Goal: Task Accomplishment & Management: Manage account settings

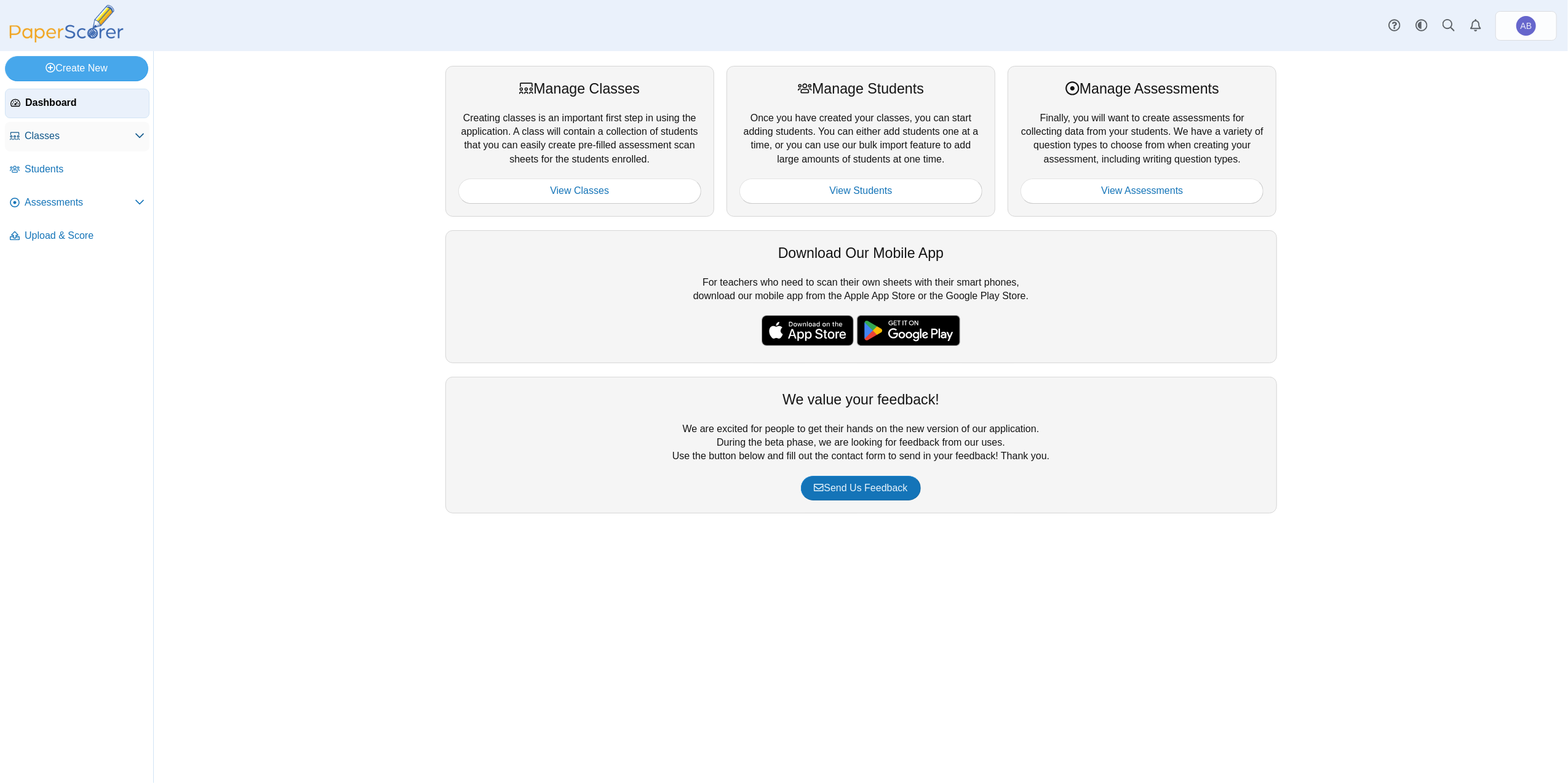
click at [63, 136] on span "Classes" at bounding box center [79, 136] width 110 height 14
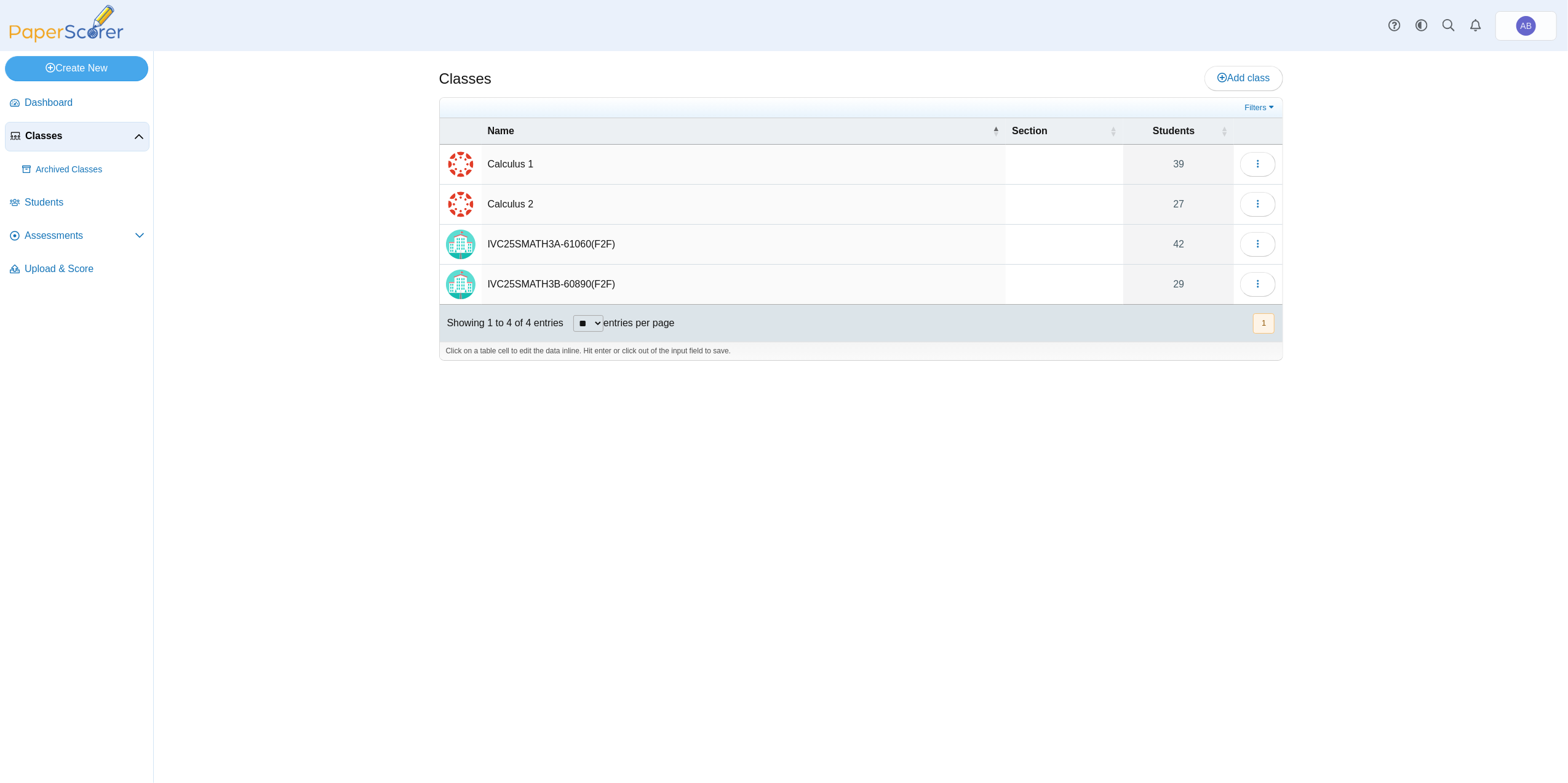
click at [508, 161] on td "Calculus 1" at bounding box center [744, 164] width 525 height 40
click at [1262, 169] on icon "button" at bounding box center [1258, 164] width 10 height 10
click at [1411, 273] on div "Classes Add class 39" at bounding box center [861, 416] width 1414 height 731
click at [1244, 81] on span "Add class" at bounding box center [1243, 78] width 53 height 11
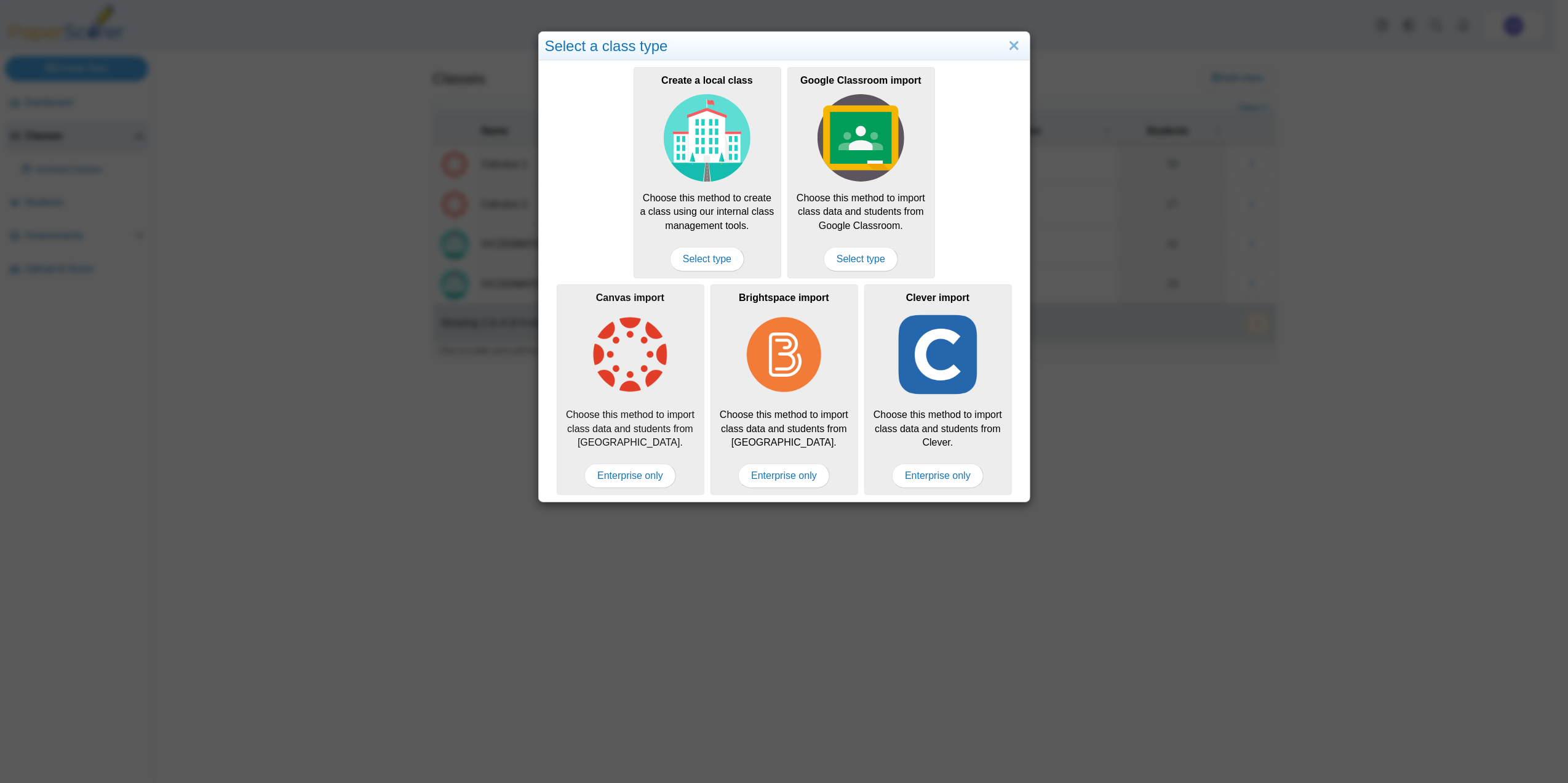
click at [621, 392] on img at bounding box center [631, 355] width 87 height 87
click at [623, 480] on span "Enterprise only" at bounding box center [630, 475] width 91 height 25
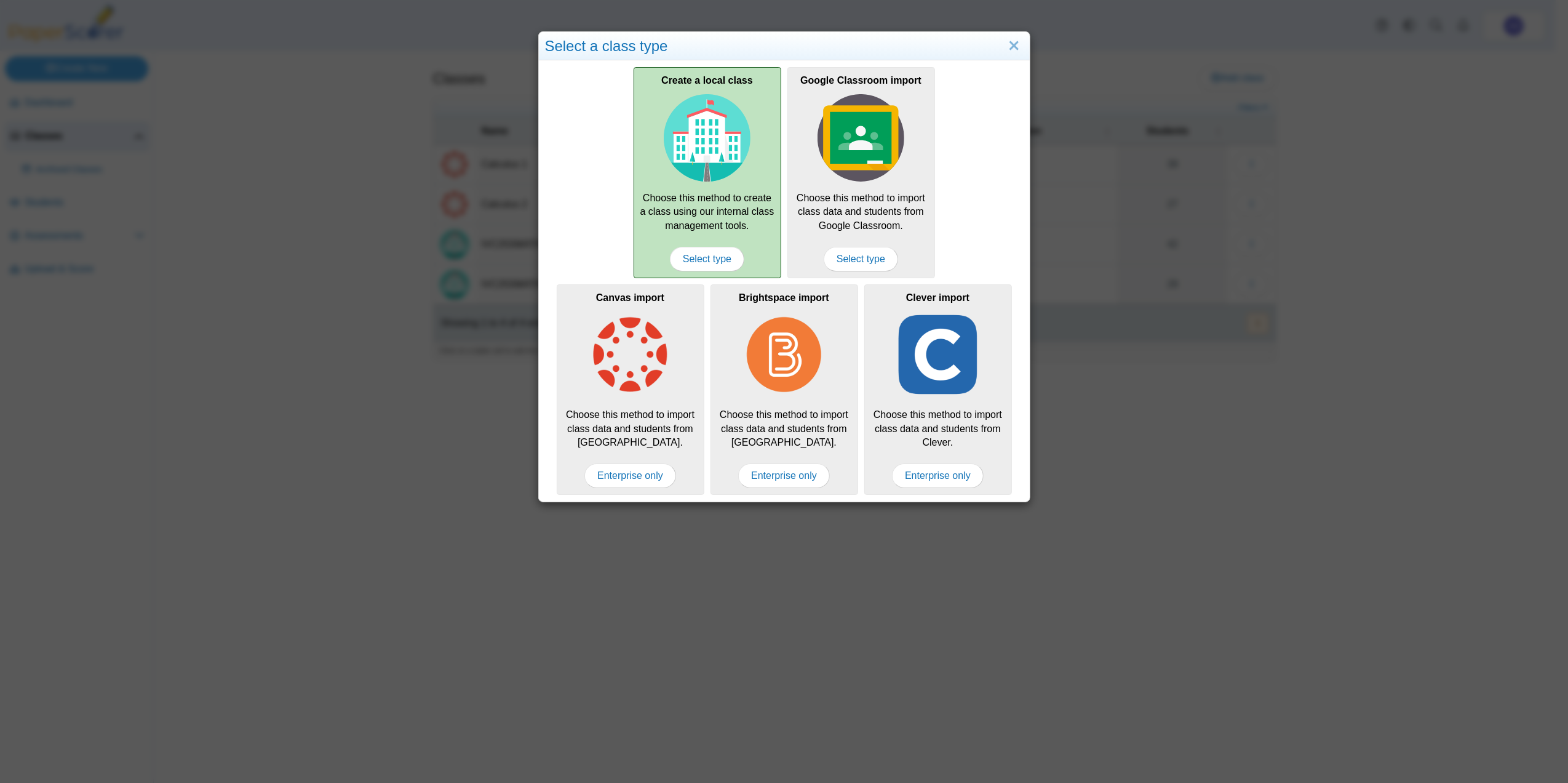
click at [692, 234] on div "Create a local class Choose this method to create a class using our internal cl…" at bounding box center [707, 172] width 148 height 211
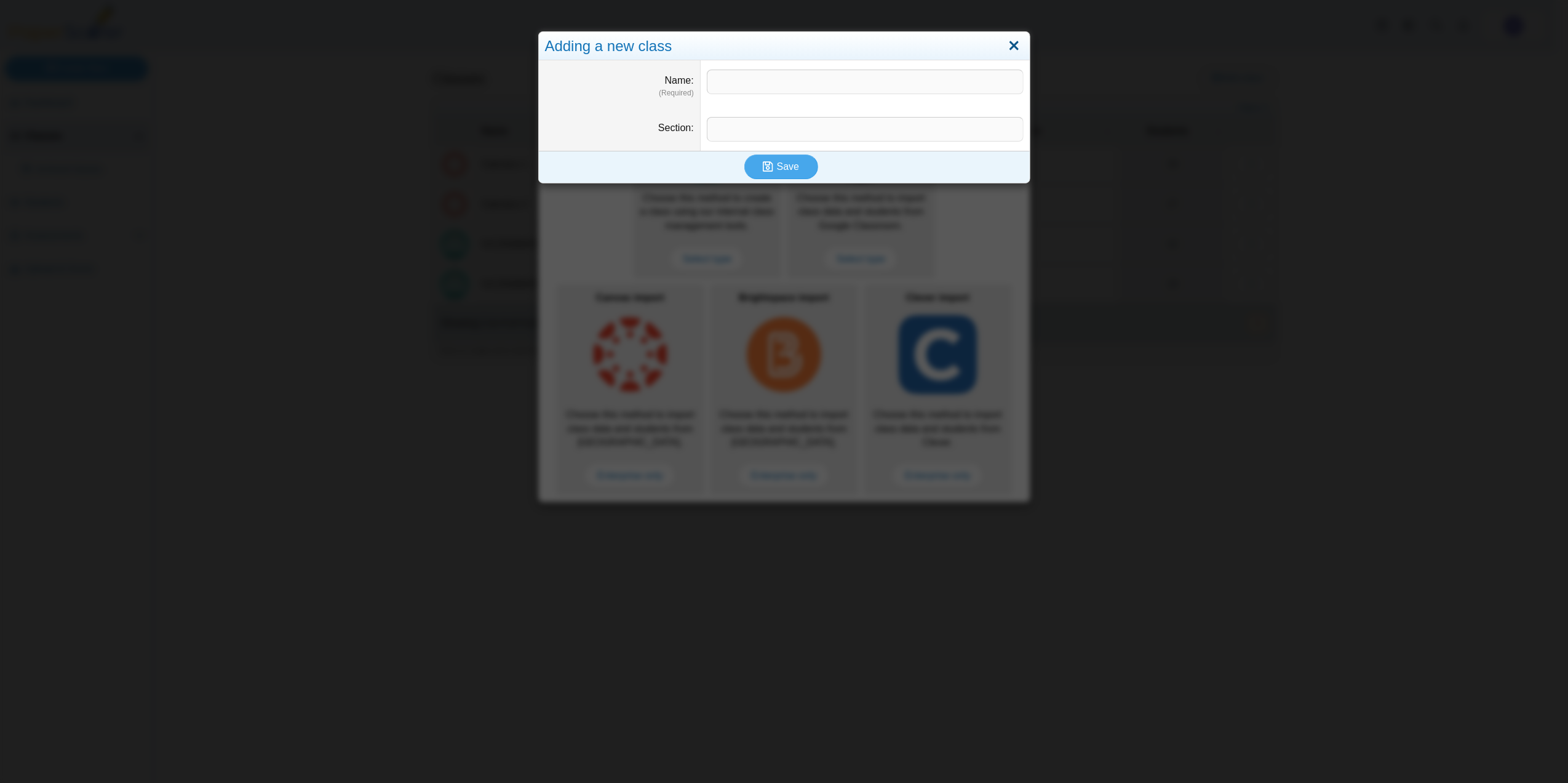
click at [1017, 43] on link "Close" at bounding box center [1014, 46] width 19 height 21
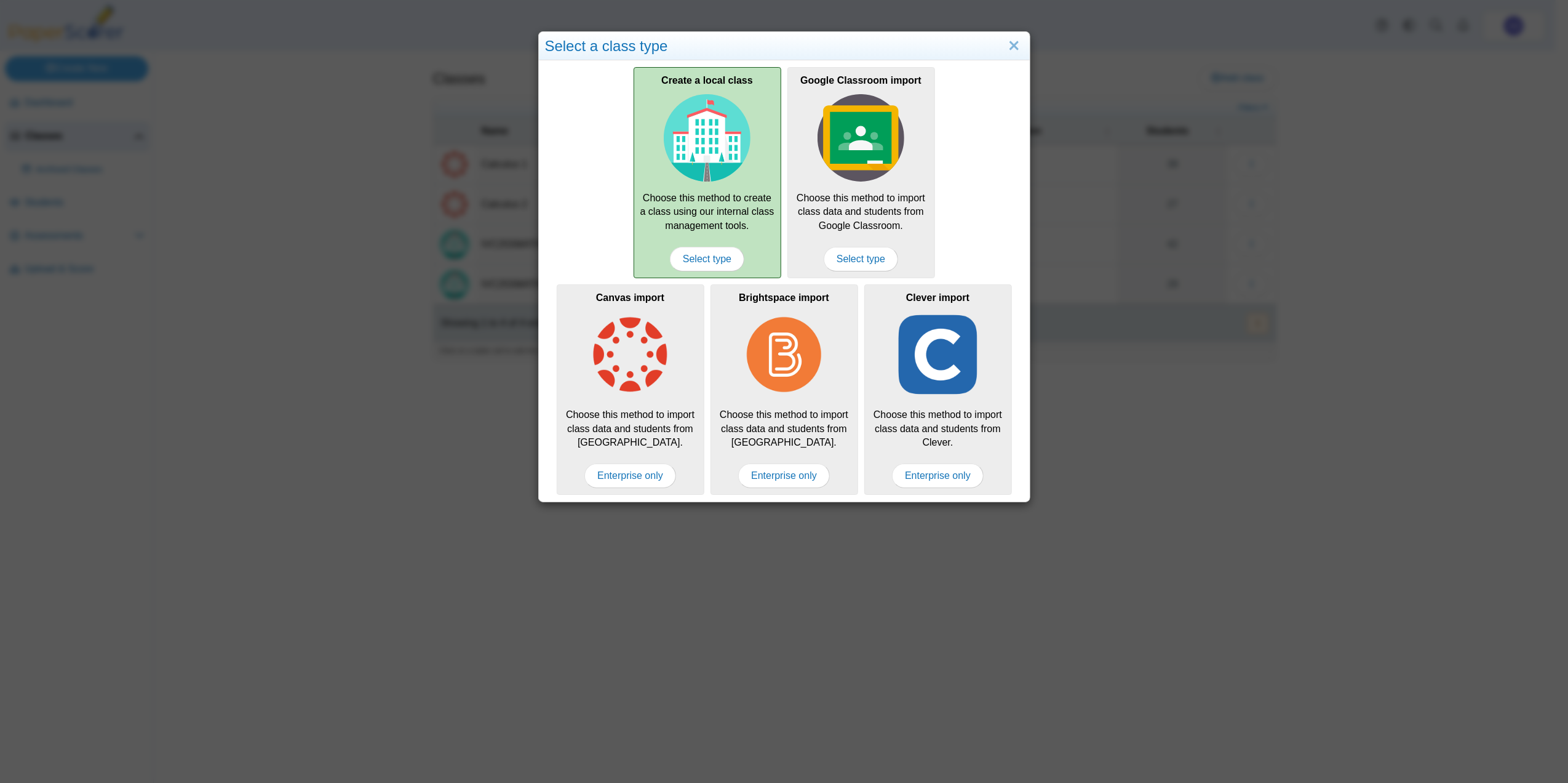
click at [711, 151] on img at bounding box center [707, 138] width 87 height 87
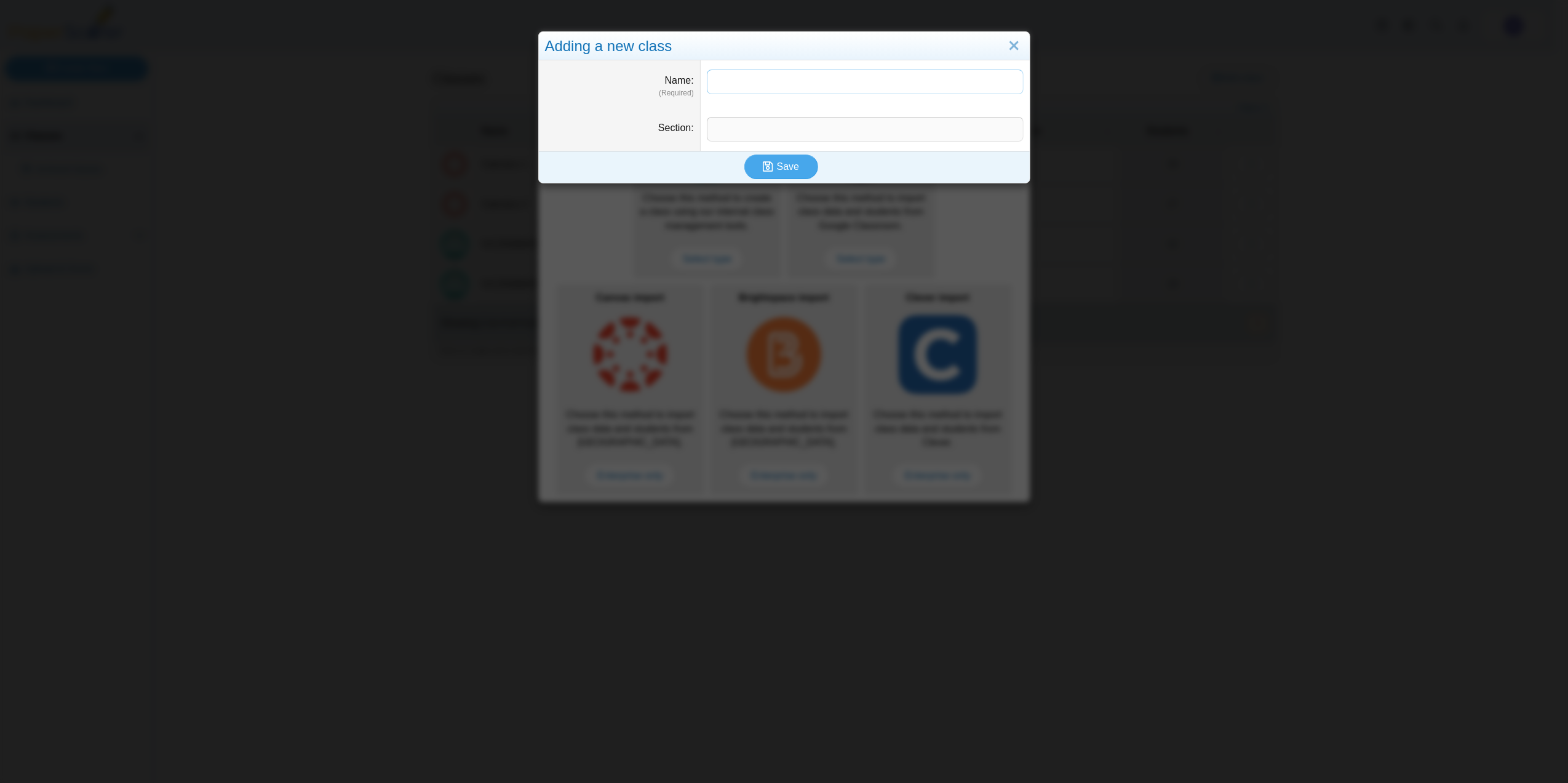
click at [744, 79] on input "Name" at bounding box center [864, 81] width 317 height 25
drag, startPoint x: 704, startPoint y: 79, endPoint x: 712, endPoint y: 86, distance: 10.6
click at [706, 79] on input "**********" at bounding box center [864, 81] width 317 height 25
type input "**********"
click at [768, 159] on button "Save" at bounding box center [781, 166] width 74 height 25
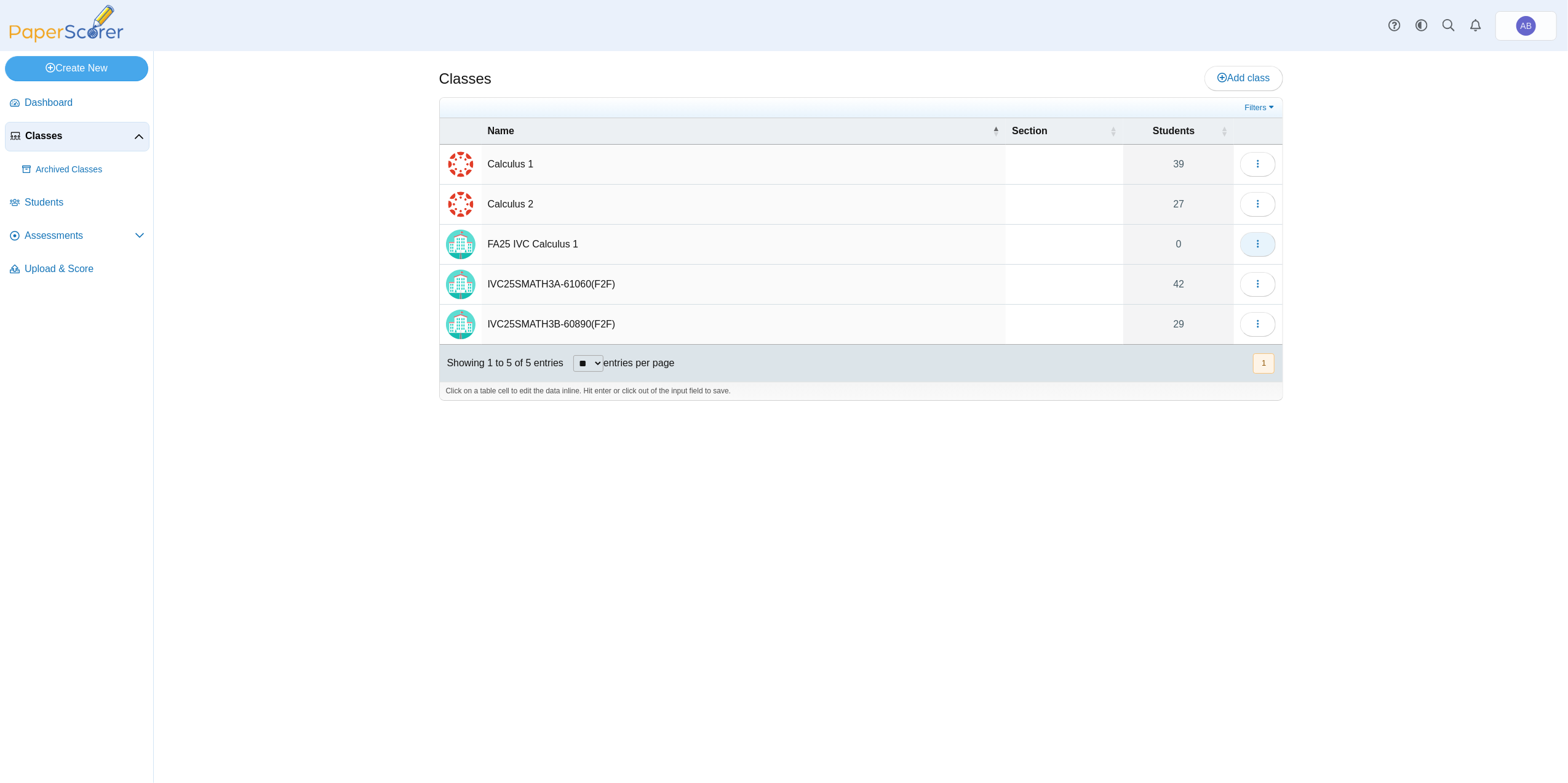
click at [1264, 249] on button "button" at bounding box center [1258, 243] width 36 height 25
click at [1187, 306] on link "Import students" at bounding box center [1202, 311] width 148 height 19
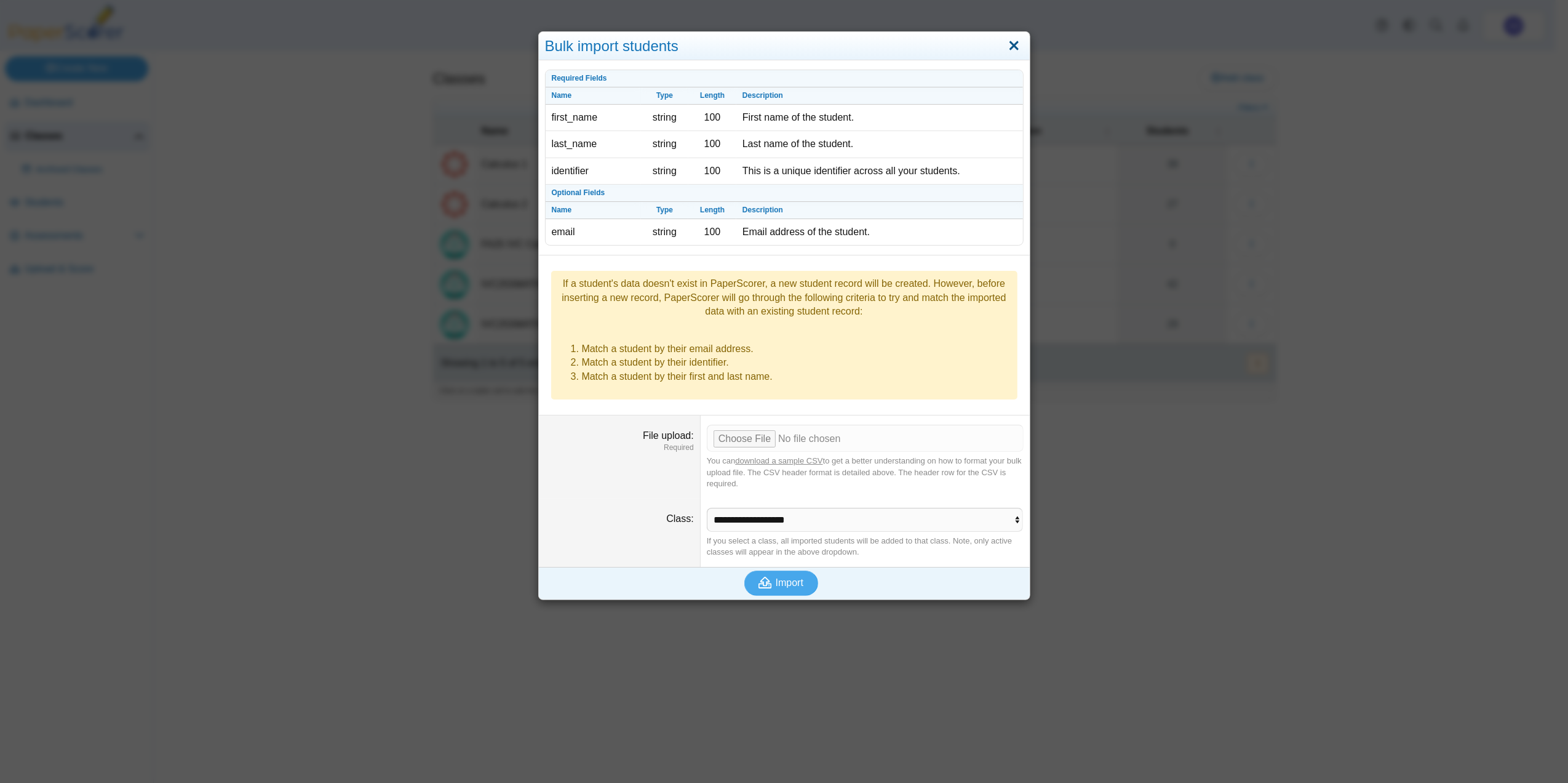
click at [1005, 45] on link "Close" at bounding box center [1014, 46] width 19 height 21
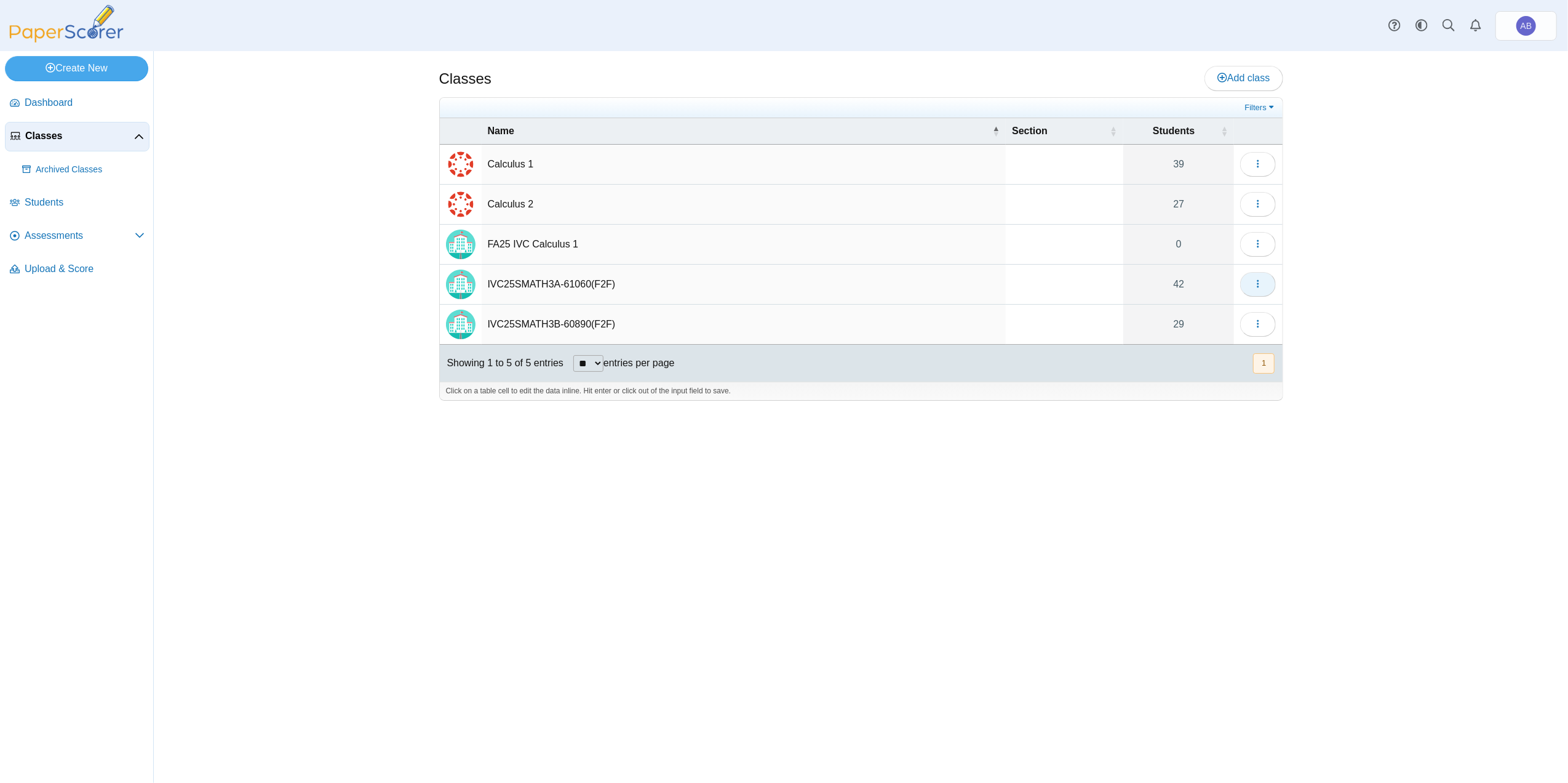
click at [1258, 289] on icon "button" at bounding box center [1258, 283] width 10 height 11
click at [1335, 130] on div "Classes Add class 39" at bounding box center [861, 416] width 1414 height 731
click at [1259, 241] on icon "button" at bounding box center [1258, 243] width 10 height 10
click at [536, 239] on td "FA25 IVC Calculus 1" at bounding box center [744, 244] width 525 height 40
click at [1258, 246] on icon "button" at bounding box center [1258, 243] width 10 height 10
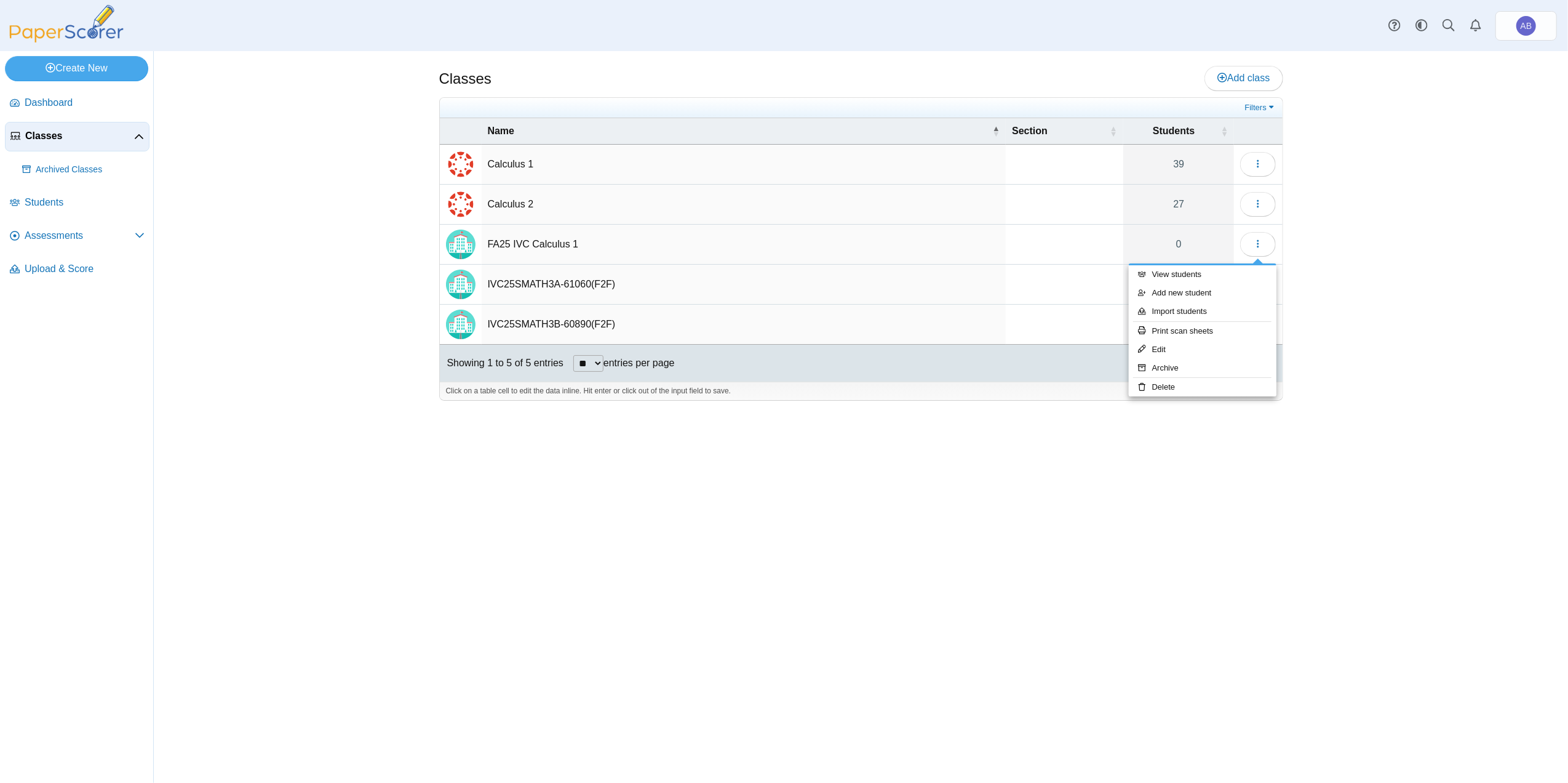
click at [1340, 254] on div "Classes Add class 39" at bounding box center [861, 416] width 1414 height 731
click at [78, 102] on span "Dashboard" at bounding box center [84, 103] width 120 height 14
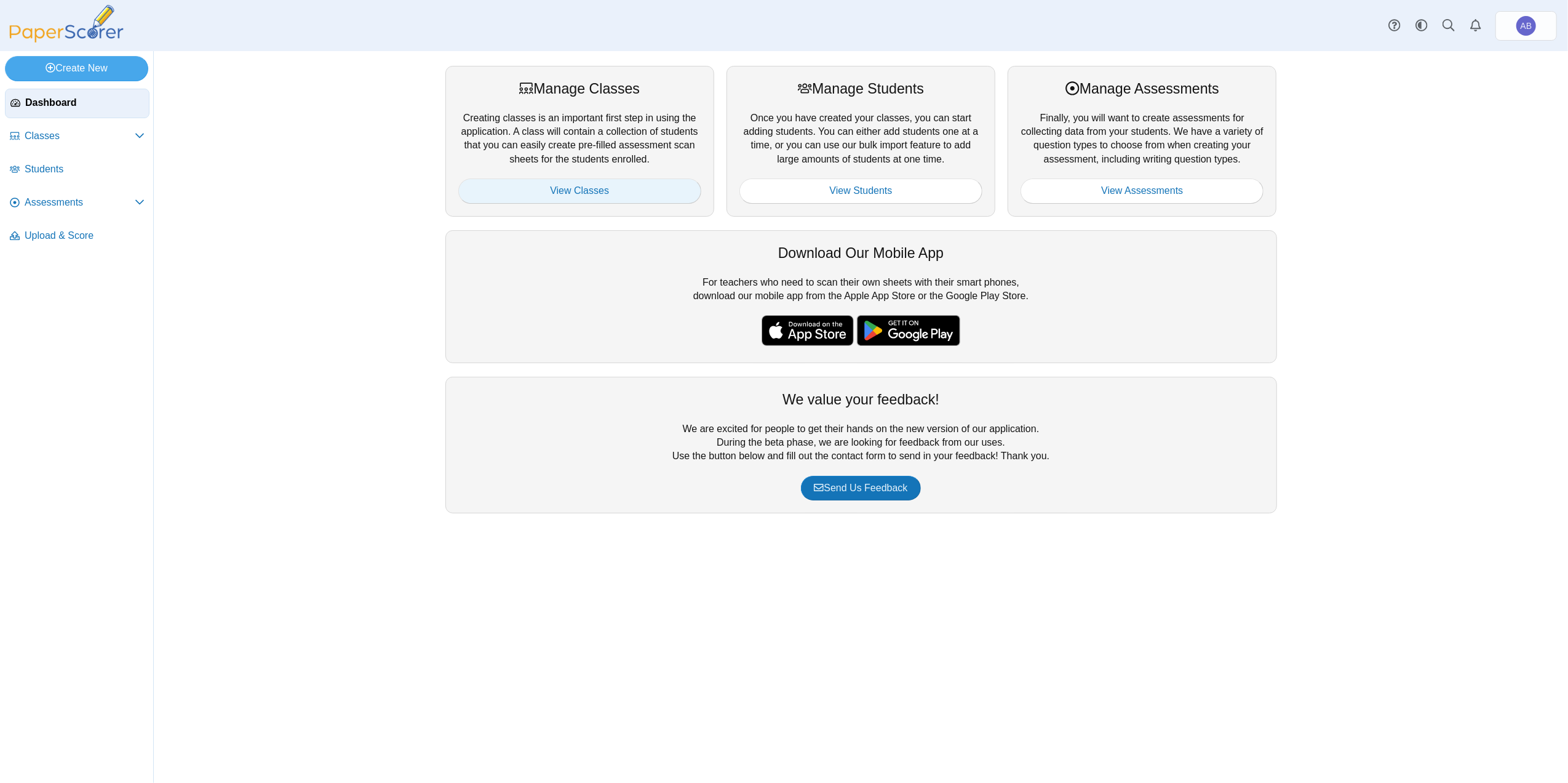
click at [620, 179] on link "View Classes" at bounding box center [579, 191] width 243 height 25
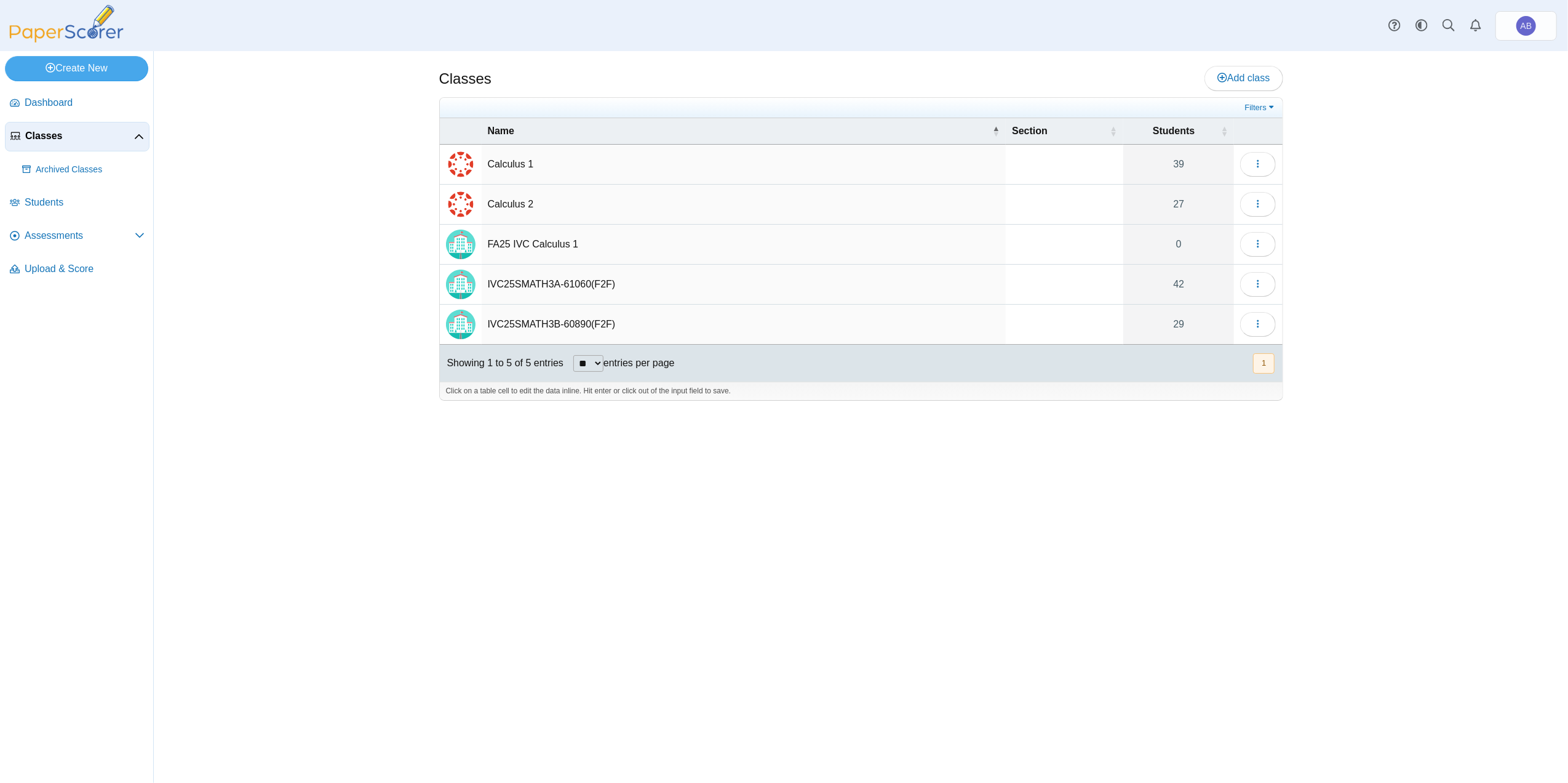
click at [505, 241] on td "FA25 IVC Calculus 1" at bounding box center [744, 244] width 525 height 40
click at [1260, 239] on icon "button" at bounding box center [1258, 243] width 10 height 10
click at [1197, 275] on link "View students" at bounding box center [1202, 274] width 148 height 19
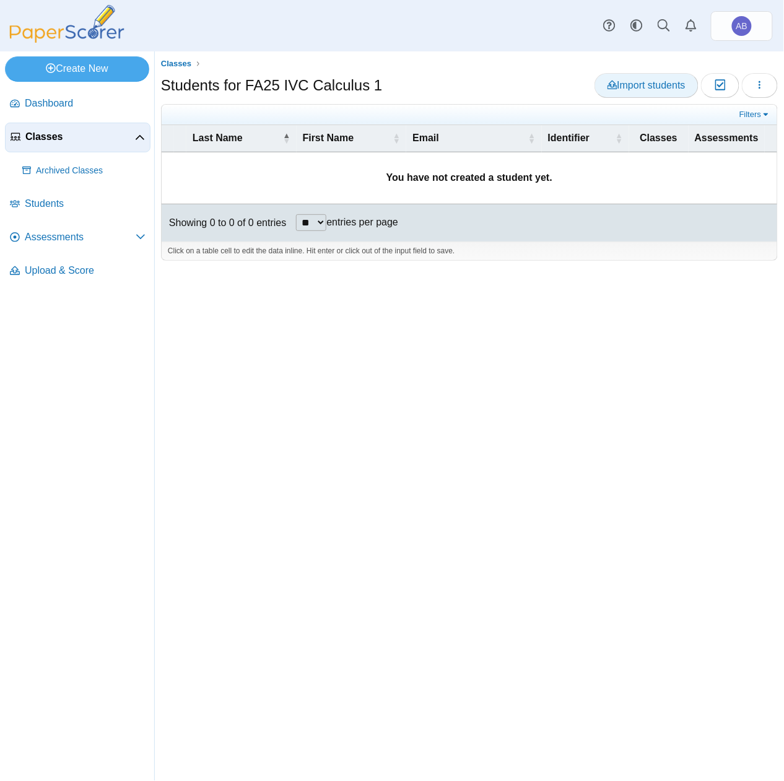
click at [666, 77] on link "Import students" at bounding box center [646, 85] width 104 height 25
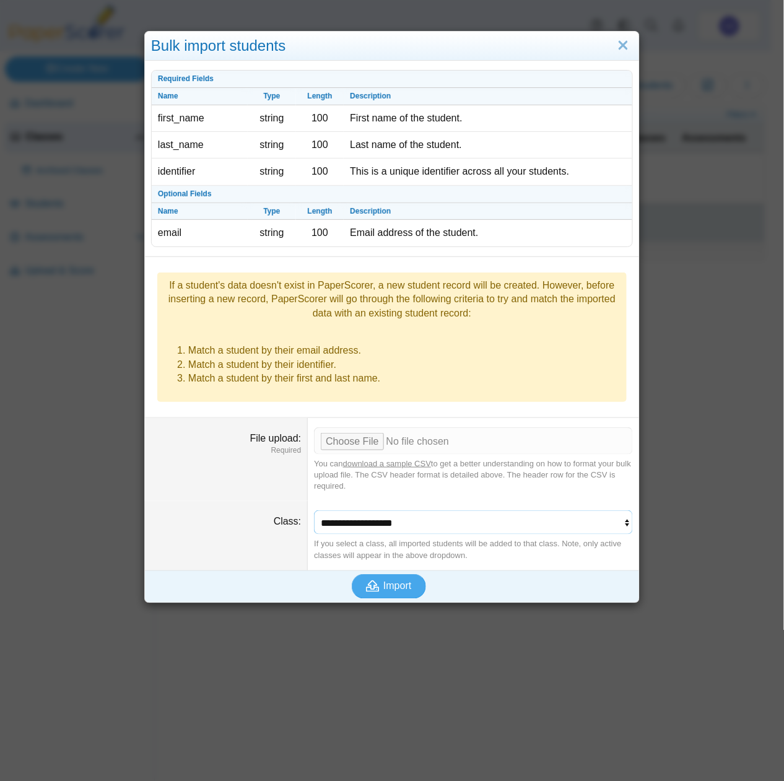
click at [496, 510] on select "**********" at bounding box center [473, 522] width 318 height 24
click at [487, 510] on select "**********" at bounding box center [473, 522] width 318 height 24
click at [617, 45] on link "Close" at bounding box center [623, 45] width 19 height 21
